Goal: Task Accomplishment & Management: Use online tool/utility

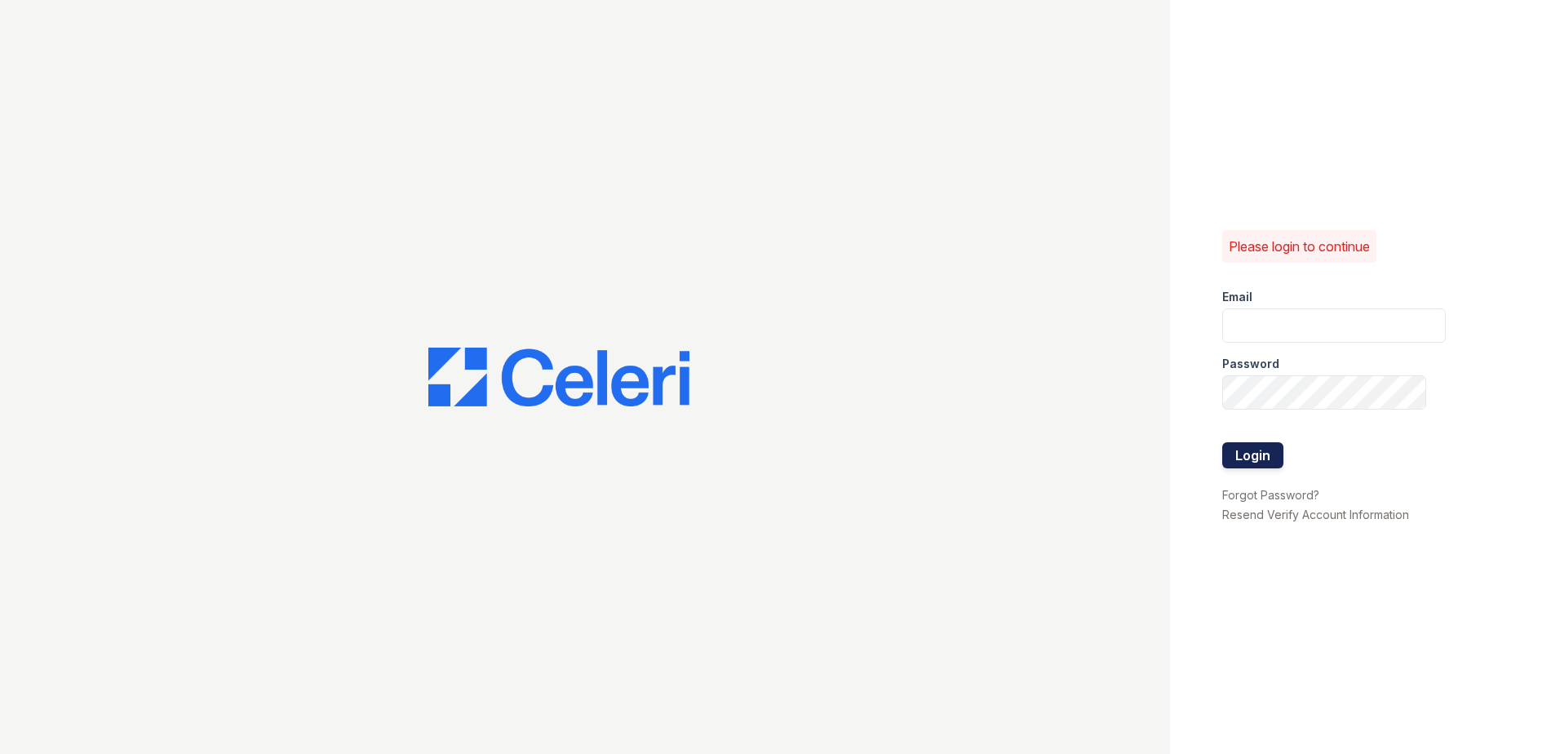
type input "[EMAIL_ADDRESS][DOMAIN_NAME]"
click at [1263, 453] on button "Login" at bounding box center [1252, 455] width 61 height 26
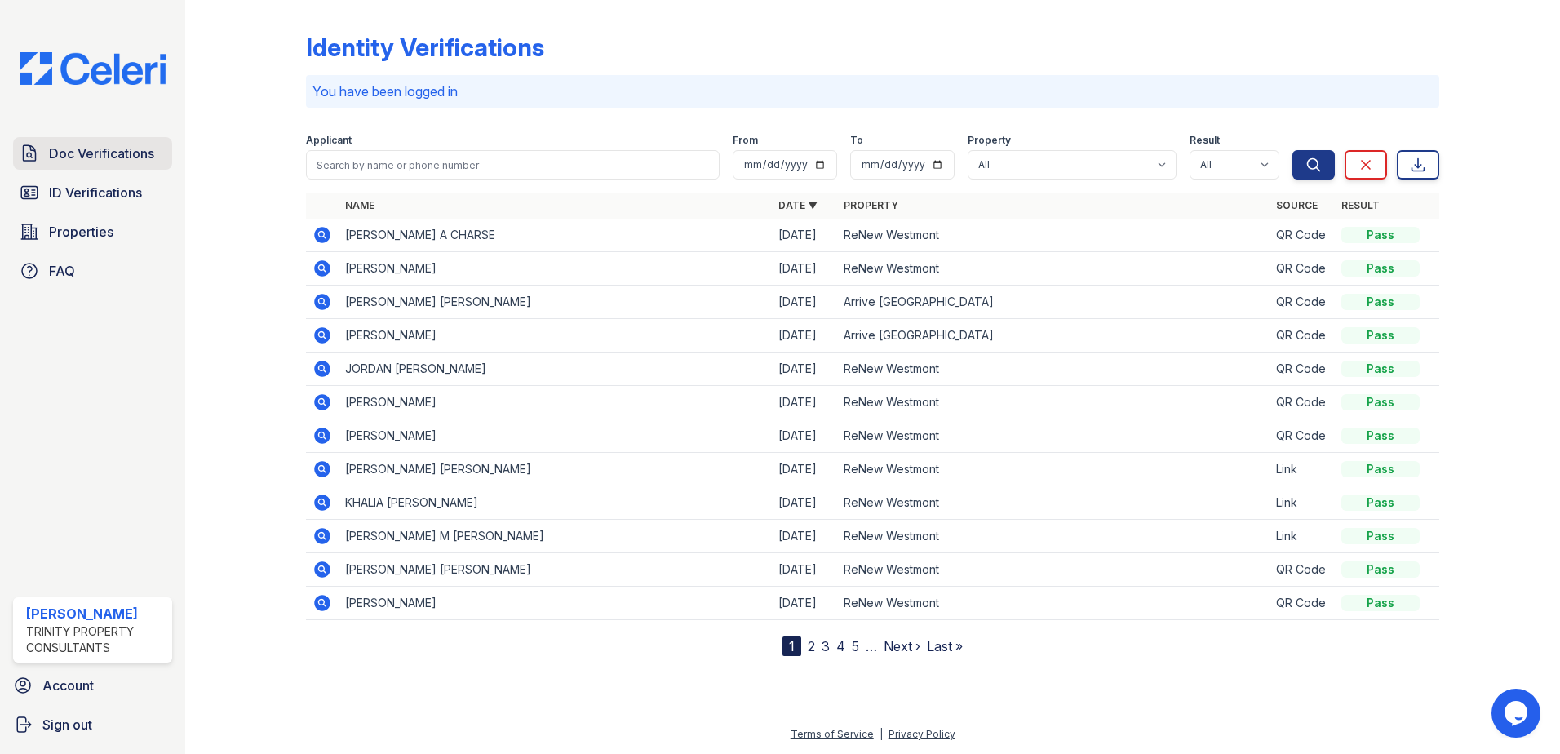
click at [115, 153] on span "Doc Verifications" at bounding box center [101, 154] width 105 height 20
